Goal: Information Seeking & Learning: Learn about a topic

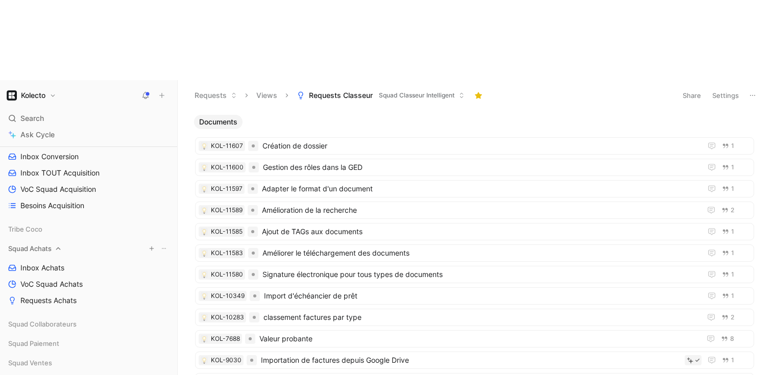
scroll to position [209, 0]
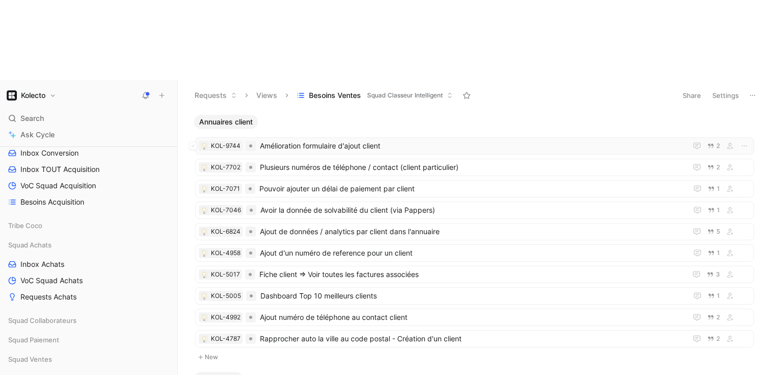
click at [340, 140] on span "Amélioration formulaire d'ajout client" at bounding box center [471, 146] width 423 height 12
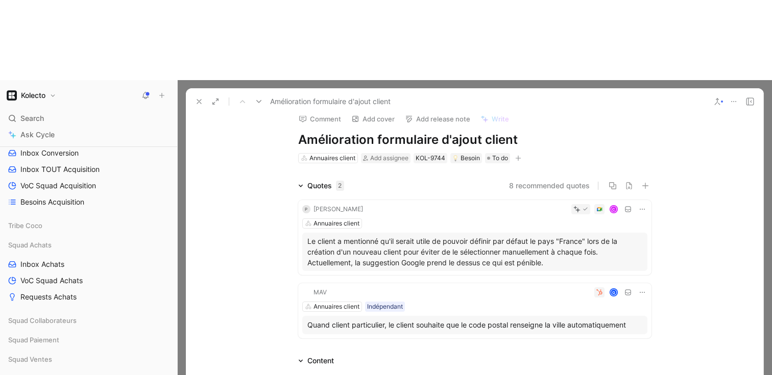
scroll to position [11, 0]
click at [193, 94] on button at bounding box center [199, 101] width 14 height 14
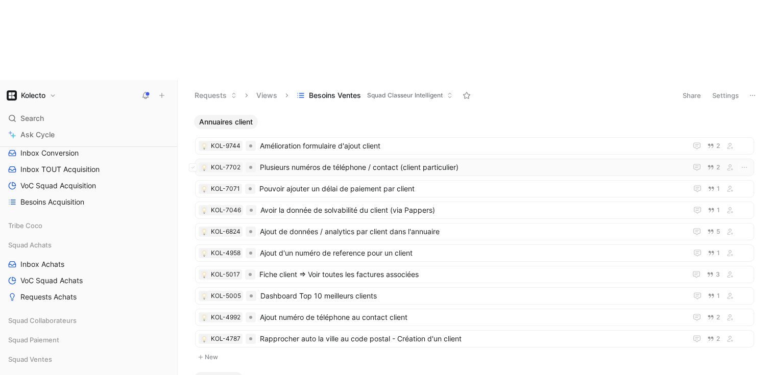
click at [326, 161] on span "Plusieurs numéros de téléphone / contact (client particulier)" at bounding box center [471, 167] width 423 height 12
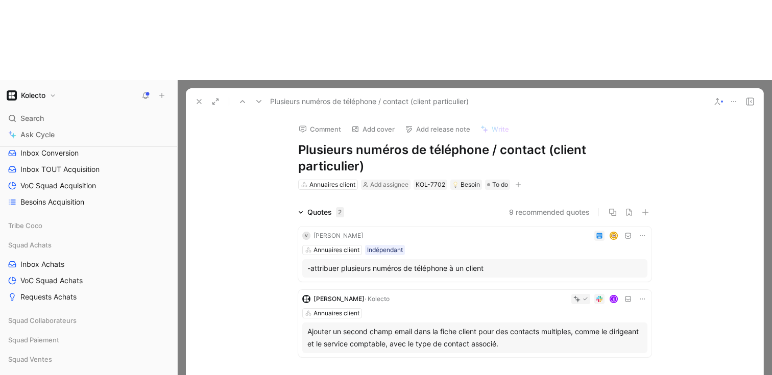
click at [200, 98] on icon at bounding box center [199, 102] width 8 height 8
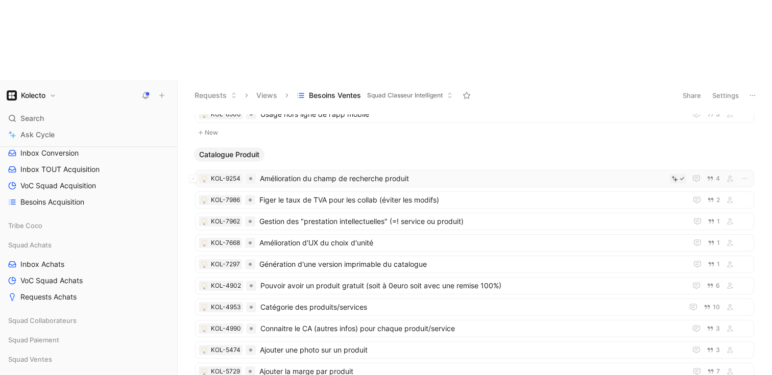
scroll to position [551, 0]
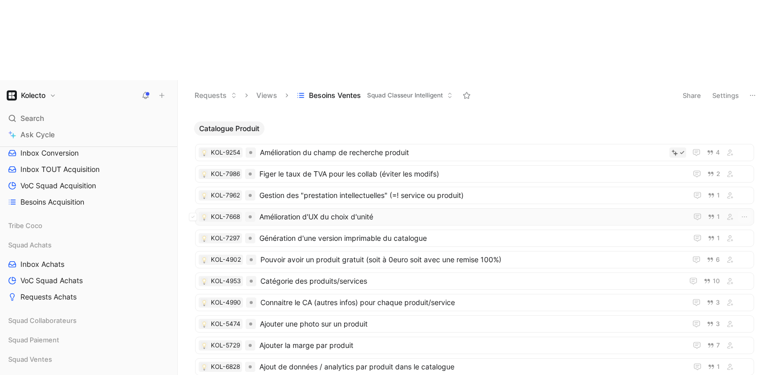
click at [345, 211] on span "Amélioration d'UX du choix d'unité" at bounding box center [471, 217] width 424 height 12
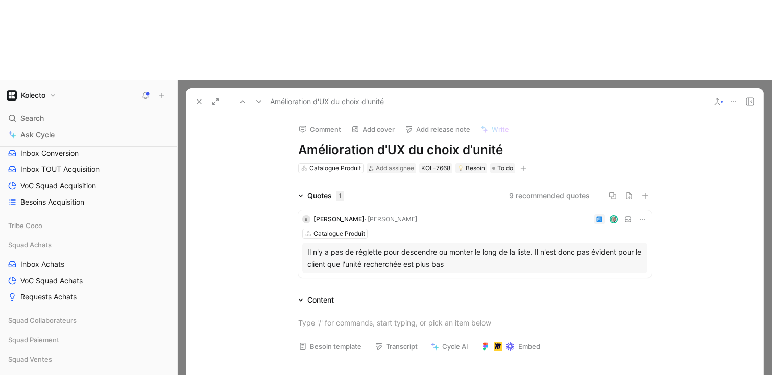
click at [195, 94] on button at bounding box center [199, 101] width 14 height 14
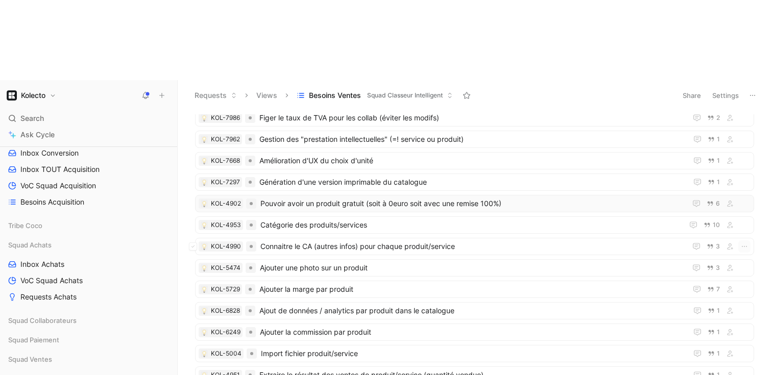
scroll to position [622, 0]
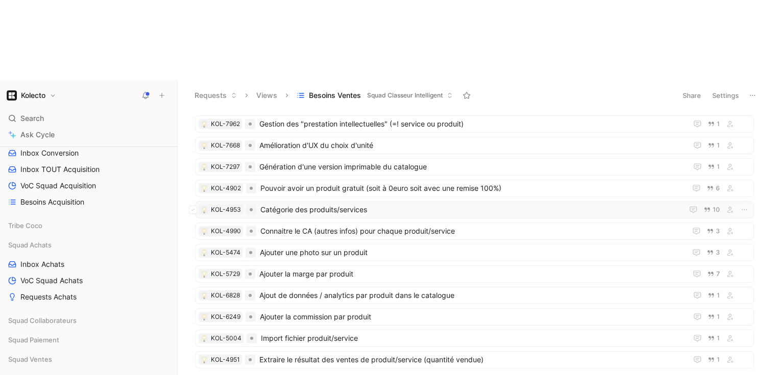
click at [349, 204] on span "Catégorie des produits/services" at bounding box center [469, 210] width 419 height 12
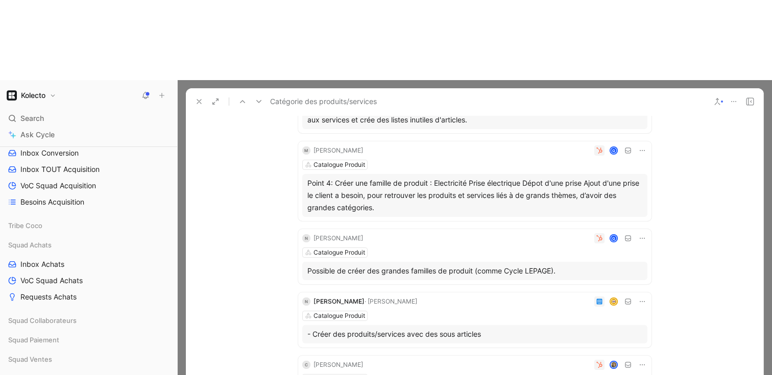
scroll to position [223, 0]
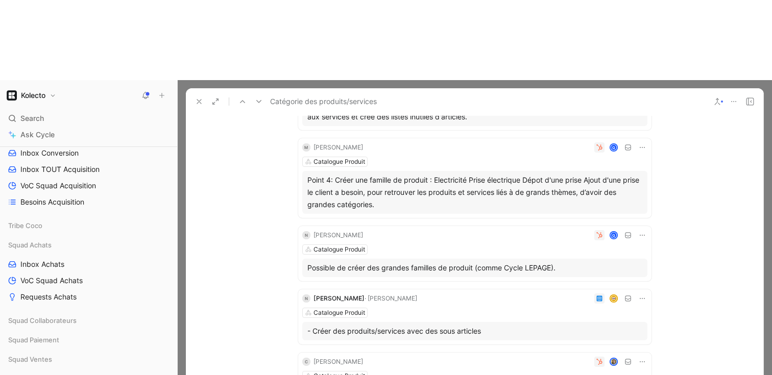
click at [192, 94] on button at bounding box center [199, 101] width 14 height 14
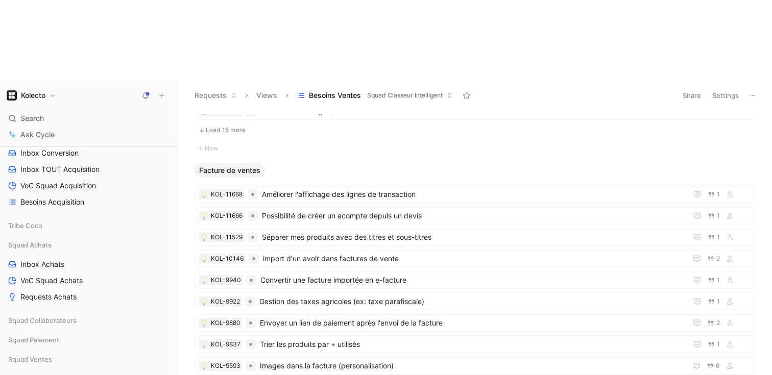
scroll to position [1242, 0]
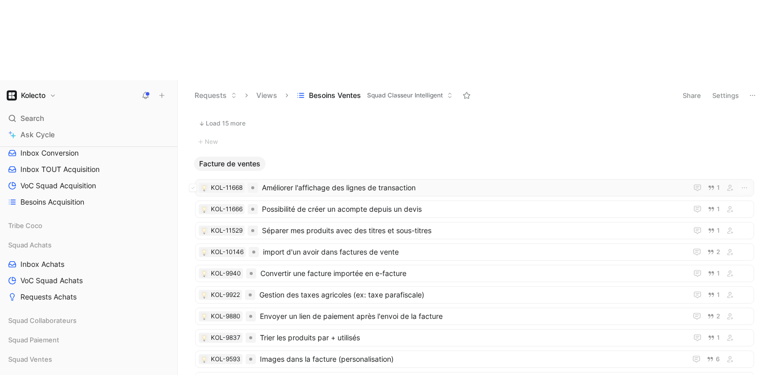
click at [436, 182] on span "Améliorer l'affichage des lignes de transaction" at bounding box center [472, 188] width 421 height 12
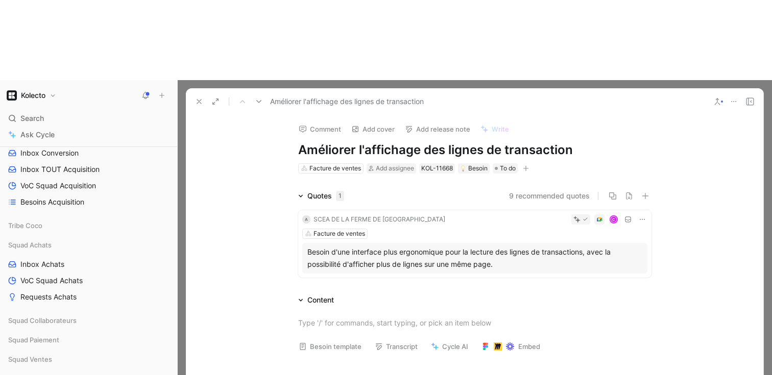
click at [201, 98] on icon at bounding box center [199, 102] width 8 height 8
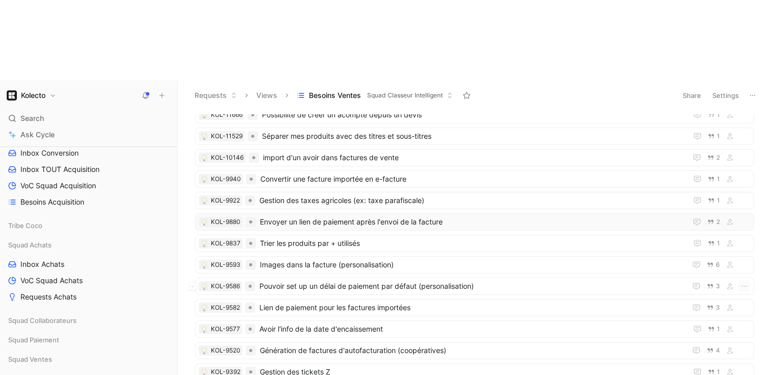
scroll to position [1339, 0]
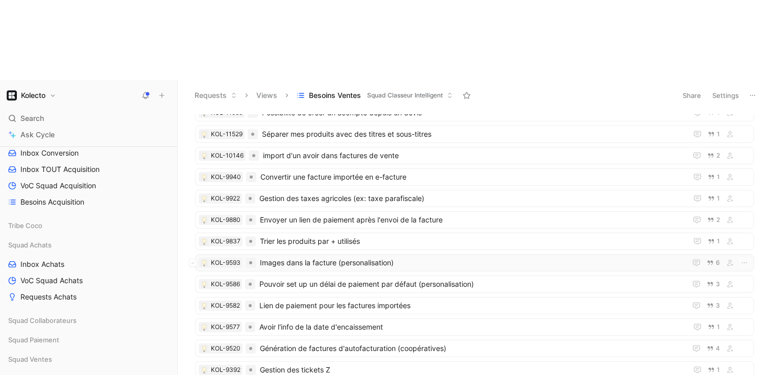
click at [343, 257] on span "Images dans la facture (personalisation)" at bounding box center [471, 263] width 422 height 12
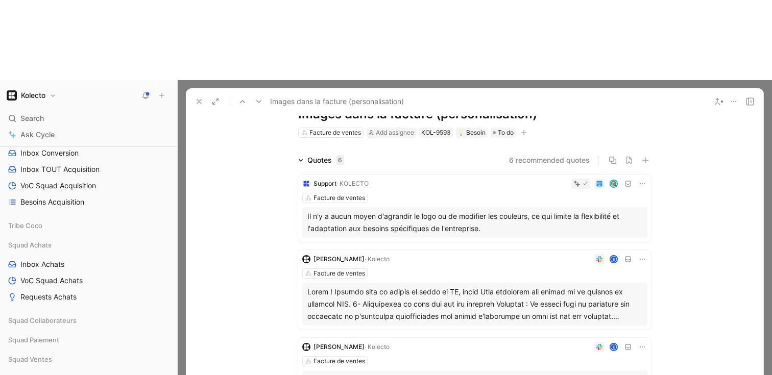
scroll to position [45, 0]
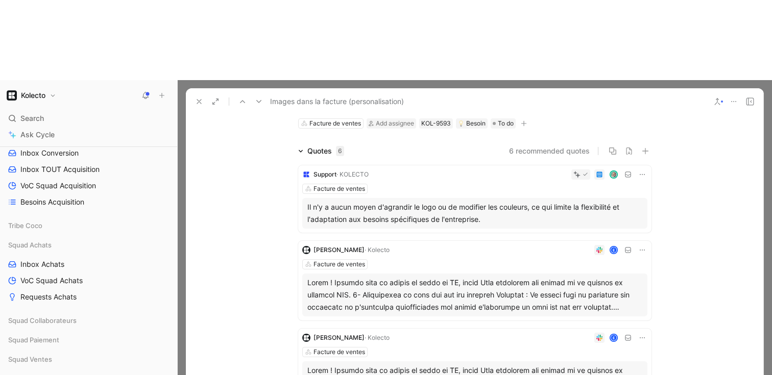
click at [196, 94] on button at bounding box center [199, 101] width 14 height 14
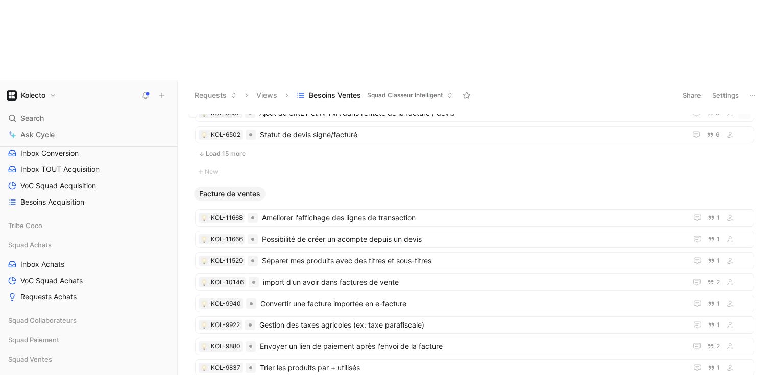
scroll to position [599, 0]
